Goal: Task Accomplishment & Management: Manage account settings

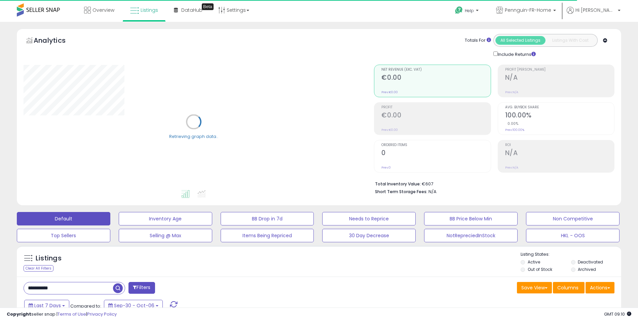
drag, startPoint x: 62, startPoint y: 295, endPoint x: -78, endPoint y: 288, distance: 139.8
click at [0, 288] on html "Unable to login Retrieving listings data.. has not yet accepted the Terms of Us…" at bounding box center [319, 160] width 638 height 321
paste input "**"
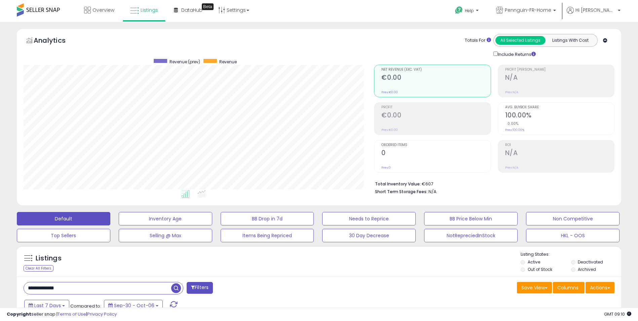
scroll to position [138, 351]
click at [176, 290] on span "button" at bounding box center [176, 288] width 10 height 10
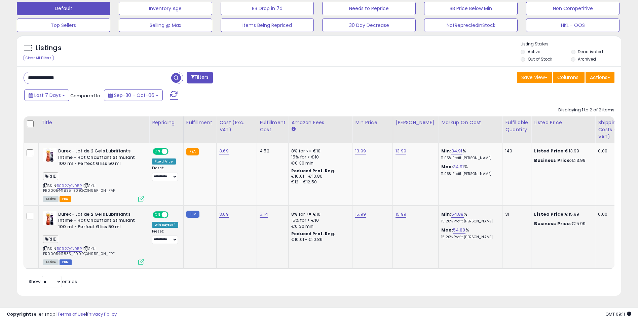
click at [140, 259] on icon at bounding box center [141, 262] width 6 height 6
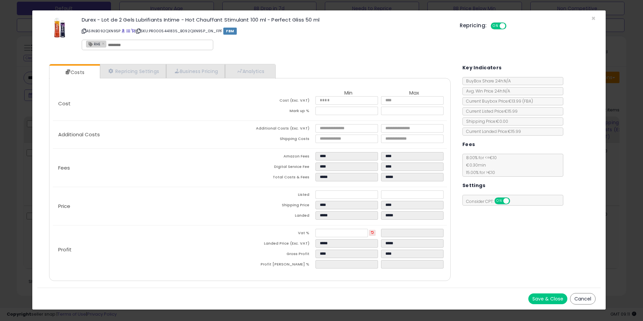
click at [593, 21] on div "Repricing: ON OFF" at bounding box center [528, 25] width 136 height 10
click at [594, 19] on span "×" at bounding box center [593, 18] width 4 height 10
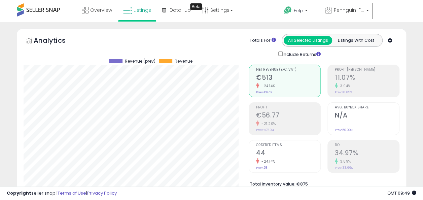
scroll to position [235, 0]
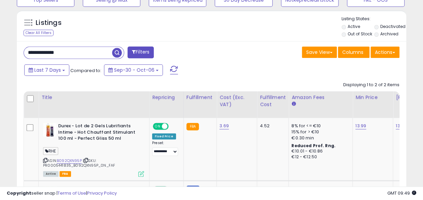
drag, startPoint x: 79, startPoint y: 54, endPoint x: 14, endPoint y: 51, distance: 65.7
click at [11, 52] on div "**********" at bounding box center [211, 36] width 416 height 486
paste input "text"
type input "**********"
click at [120, 49] on span "button" at bounding box center [117, 53] width 10 height 10
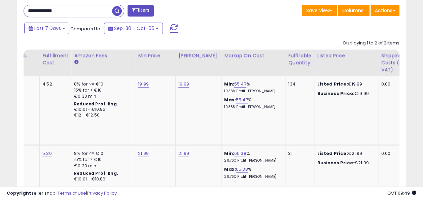
scroll to position [0, 0]
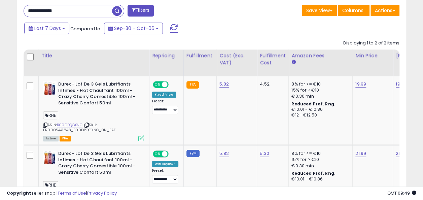
click at [214, 32] on div "Last 7 Days Compared to: Sep-30 - Oct-06" at bounding box center [164, 29] width 282 height 15
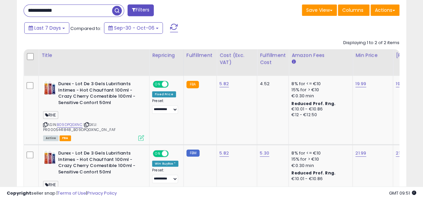
scroll to position [138, 225]
